Goal: Transaction & Acquisition: Purchase product/service

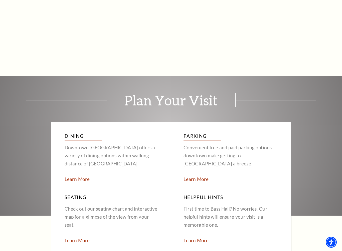
scroll to position [880, 0]
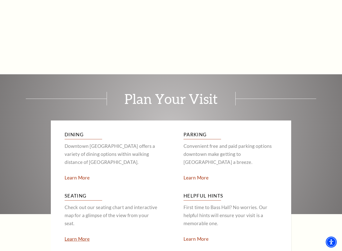
click at [74, 216] on link "Learn More" at bounding box center [77, 239] width 25 height 6
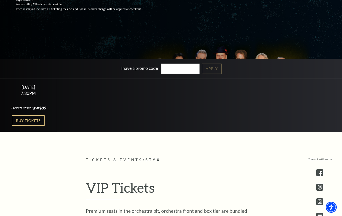
scroll to position [111, 0]
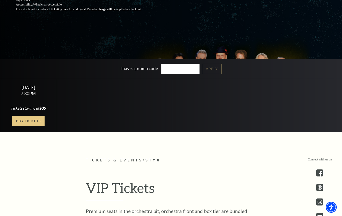
click at [19, 126] on link "Buy Tickets" at bounding box center [28, 121] width 33 height 10
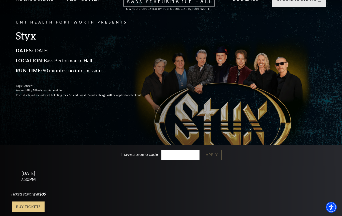
scroll to position [0, 0]
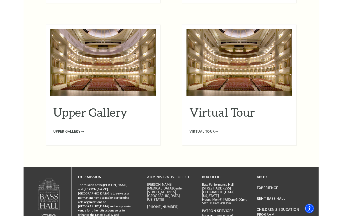
scroll to position [786, 0]
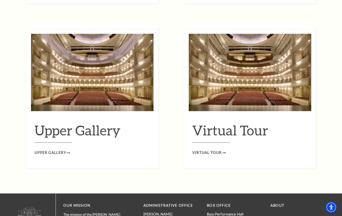
click at [50, 122] on h2 "Upper Gallery" at bounding box center [93, 132] width 116 height 21
click at [42, 150] on span "Upper Gallery" at bounding box center [51, 153] width 32 height 6
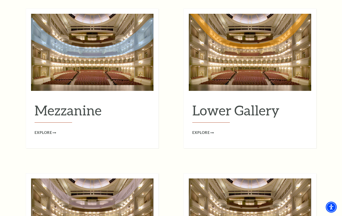
scroll to position [634, 0]
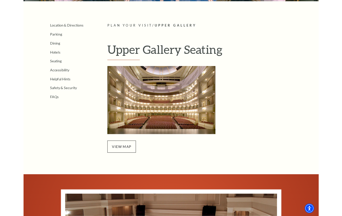
scroll to position [107, 0]
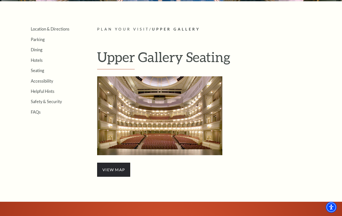
click at [108, 170] on span "view map" at bounding box center [113, 170] width 33 height 14
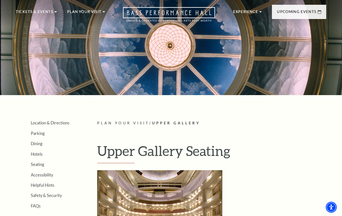
scroll to position [0, 0]
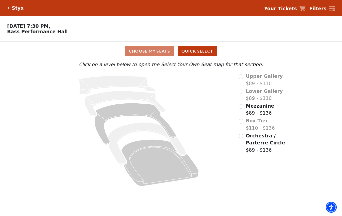
click at [242, 106] on input "Mezzanine$89 - $136\a" at bounding box center [241, 106] width 5 height 5
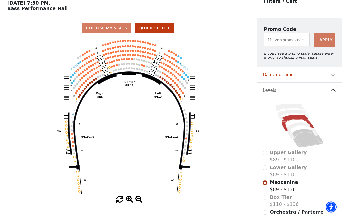
scroll to position [23, 0]
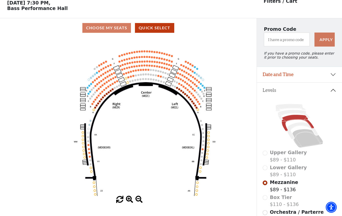
click at [99, 30] on div "Choose My Seats Quick Select" at bounding box center [128, 28] width 257 height 10
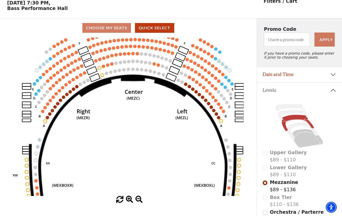
click at [102, 75] on circle at bounding box center [102, 75] width 3 height 3
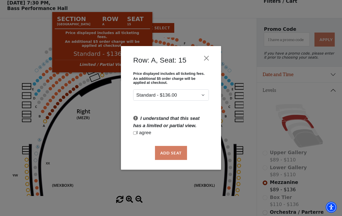
click at [208, 56] on button "Close" at bounding box center [207, 59] width 10 height 10
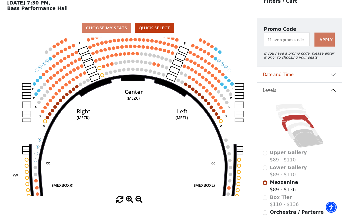
click at [88, 49] on icon "Center (MEZC) Right (MEZR) Left (MEZL) (MEXBOXR) (MEXBOXL) XX WW CC DD YY BB ZZ…" at bounding box center [128, 117] width 231 height 159
click at [89, 49] on circle at bounding box center [89, 47] width 3 height 3
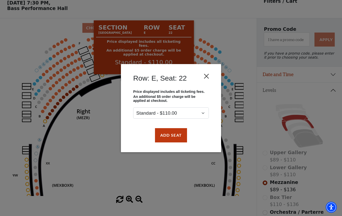
click at [209, 76] on button "Close" at bounding box center [207, 76] width 10 height 10
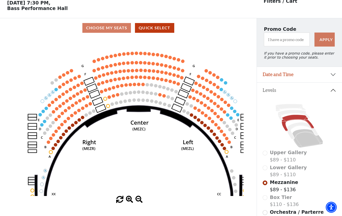
click at [93, 72] on circle at bounding box center [94, 70] width 3 height 3
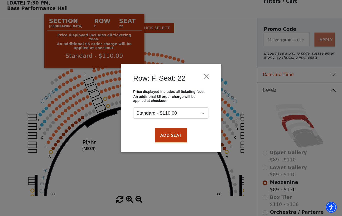
click at [207, 75] on button "Close" at bounding box center [207, 76] width 10 height 10
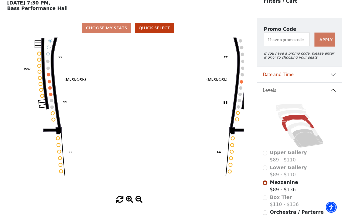
click at [60, 176] on icon "Center (MEZC) Right (MEZR) Left (MEZL) (MEXBOXR) (MEXBOXL) XX WW CC DD YY BB ZZ…" at bounding box center [128, 117] width 231 height 159
click at [59, 174] on icon "Center (MEZC) Right (MEZR) Left (MEZL) (MEXBOXR) (MEXBOXL) XX WW CC DD YY BB ZZ…" at bounding box center [128, 117] width 231 height 159
click at [60, 173] on circle at bounding box center [61, 171] width 3 height 3
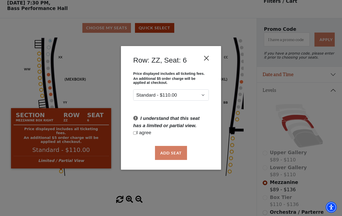
click at [209, 58] on button "Close" at bounding box center [207, 59] width 10 height 10
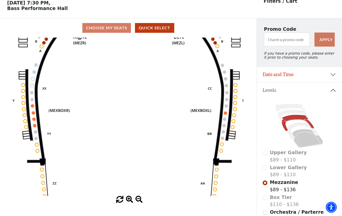
click at [226, 114] on circle at bounding box center [225, 113] width 3 height 3
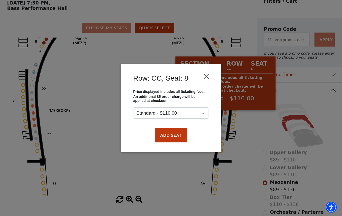
click at [210, 71] on button "Close" at bounding box center [207, 76] width 10 height 10
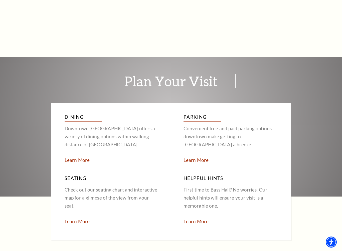
scroll to position [897, 0]
click at [87, 216] on link "Learn More" at bounding box center [77, 221] width 25 height 6
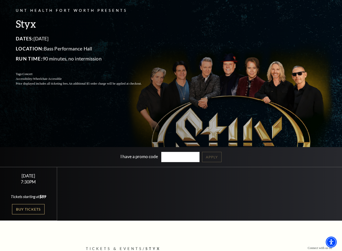
scroll to position [51, 0]
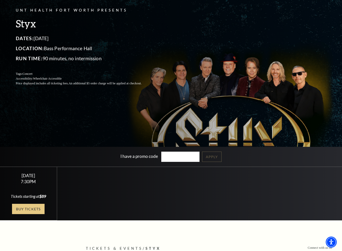
click at [26, 214] on link "Buy Tickets" at bounding box center [28, 209] width 33 height 10
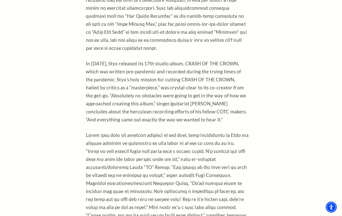
scroll to position [537, 0]
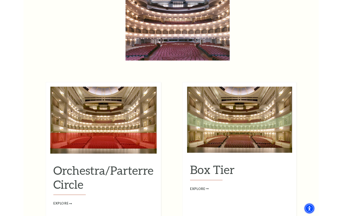
scroll to position [373, 0]
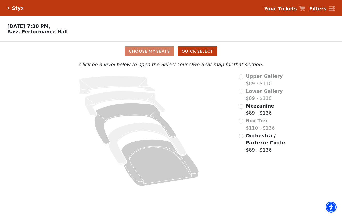
click at [161, 51] on div "Choose My Seats Quick Select" at bounding box center [171, 51] width 257 height 10
click at [161, 50] on div "Choose My Seats Quick Select" at bounding box center [171, 51] width 257 height 10
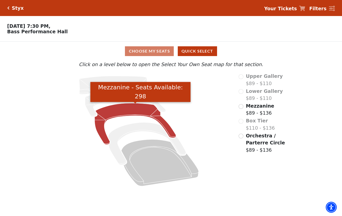
click at [133, 113] on icon "Mezzanine - Seats Available: 298" at bounding box center [135, 125] width 81 height 42
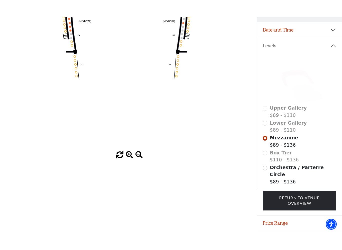
scroll to position [92, 0]
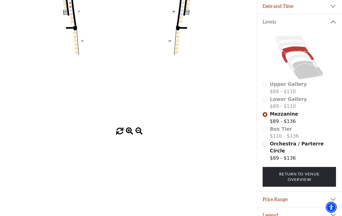
click at [303, 209] on button "Legend" at bounding box center [299, 216] width 85 height 16
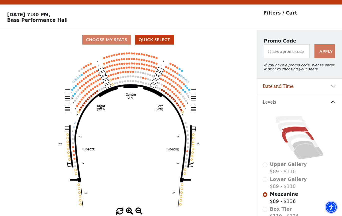
scroll to position [0, 0]
